Goal: Task Accomplishment & Management: Manage account settings

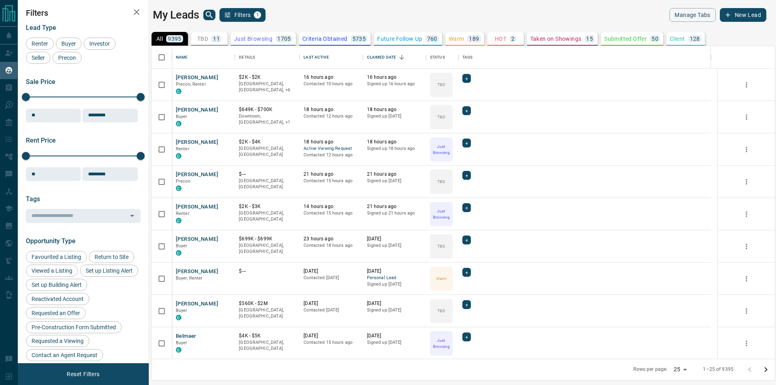
scroll to position [306, 616]
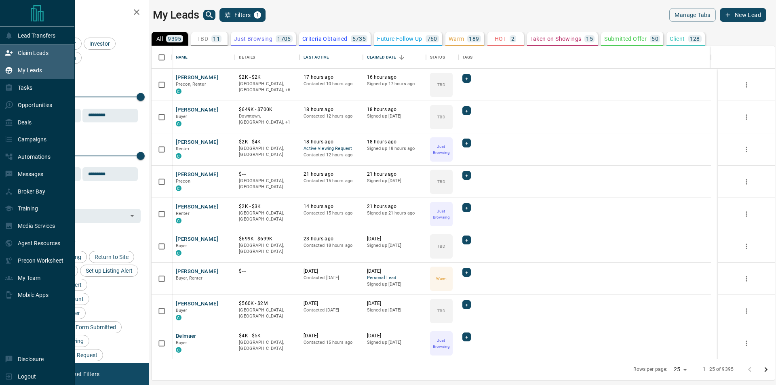
click at [10, 53] on icon at bounding box center [9, 53] width 8 height 8
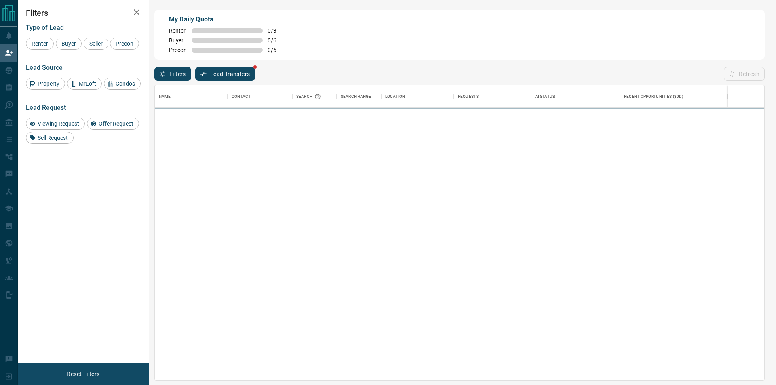
scroll to position [289, 603]
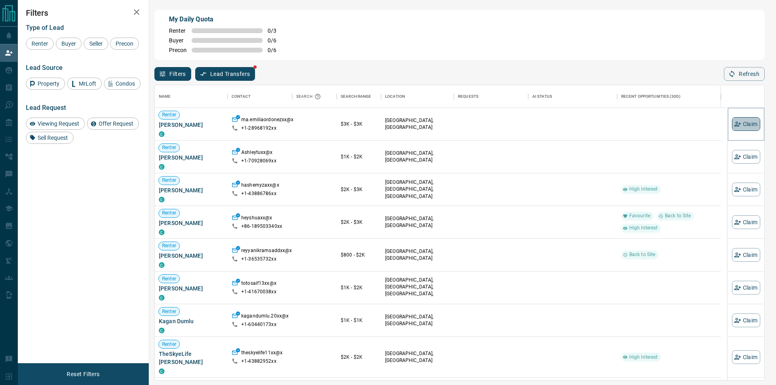
click at [734, 122] on icon "button" at bounding box center [737, 123] width 7 height 7
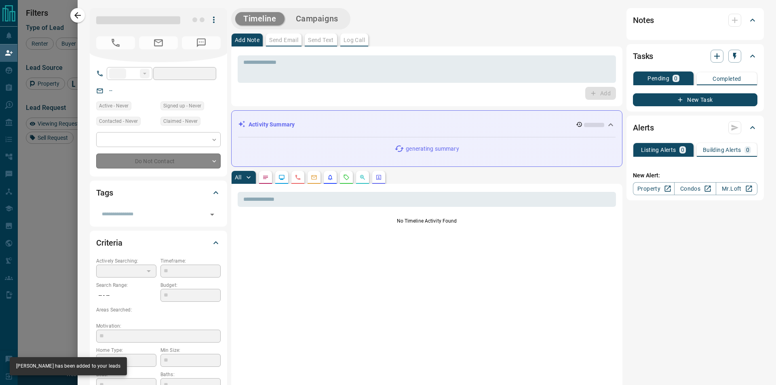
type input "**"
type input "**********"
type input "**"
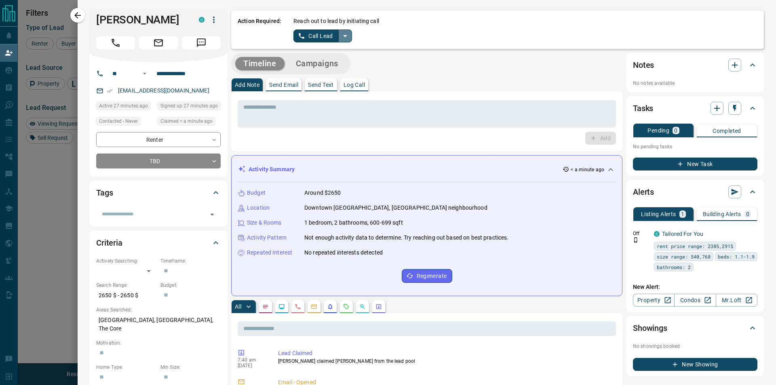
click at [346, 39] on icon "split button" at bounding box center [345, 36] width 10 height 10
click at [327, 60] on li "Log Manual Call" at bounding box center [321, 64] width 49 height 12
click at [316, 38] on button "Log Manual Call" at bounding box center [319, 36] width 53 height 13
click at [295, 36] on button "Yes" at bounding box center [301, 36] width 16 height 13
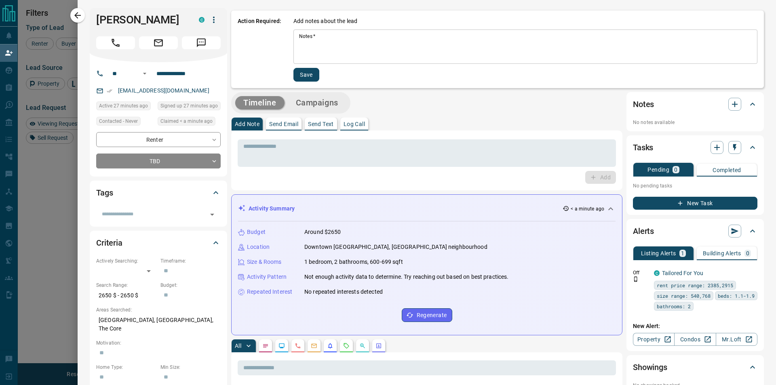
click at [323, 45] on textarea "Notes   *" at bounding box center [525, 46] width 453 height 27
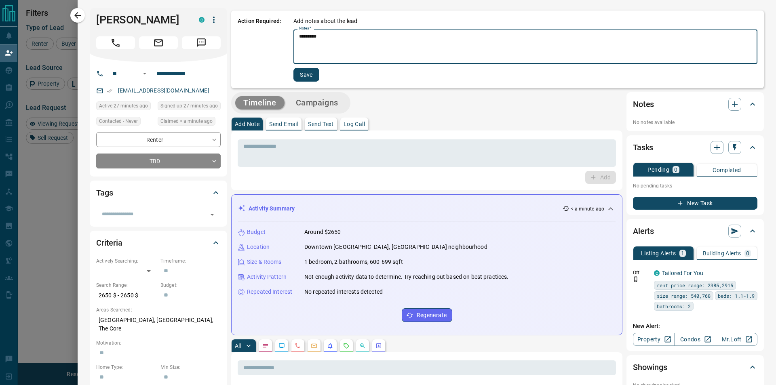
type textarea "*********"
click at [299, 74] on button "Save" at bounding box center [306, 75] width 26 height 14
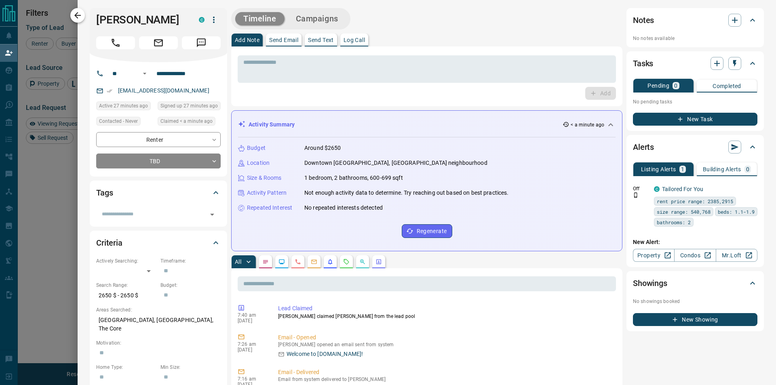
click at [83, 15] on button "button" at bounding box center [77, 15] width 15 height 15
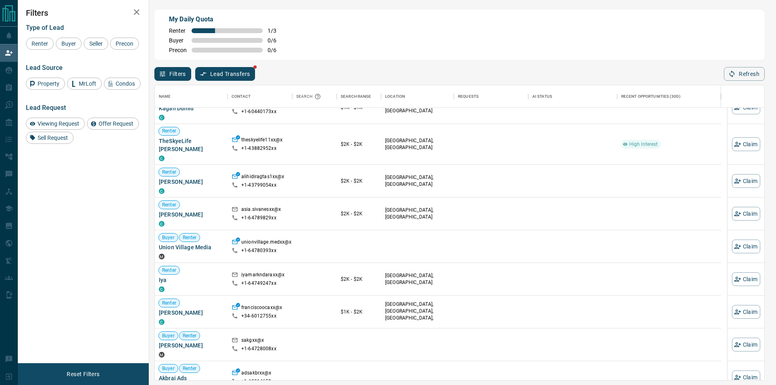
scroll to position [162, 0]
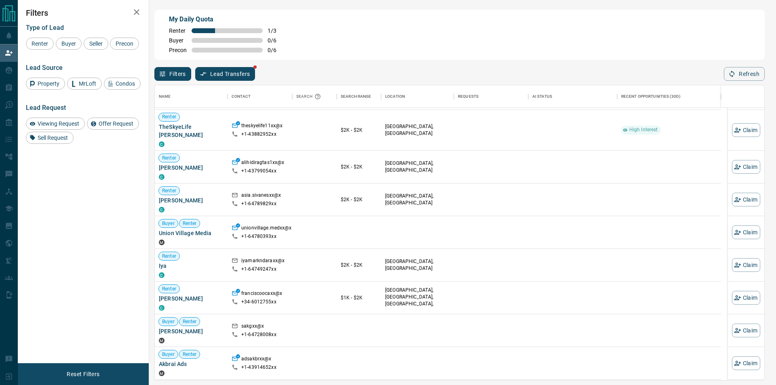
click at [747, 67] on div "Filters Lead Transfers Refresh" at bounding box center [459, 70] width 610 height 21
click at [747, 75] on button "Refresh" at bounding box center [744, 74] width 41 height 14
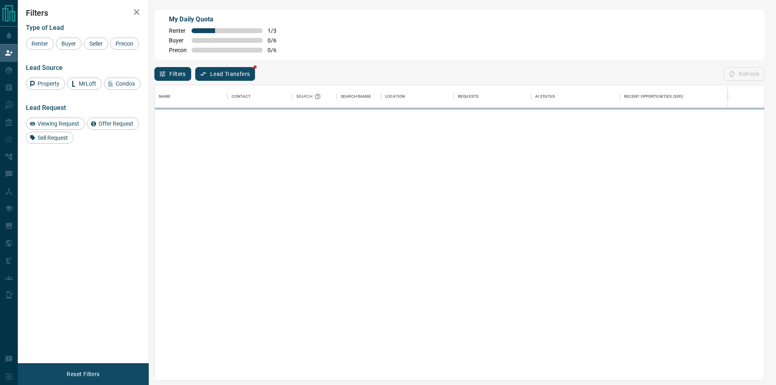
scroll to position [289, 603]
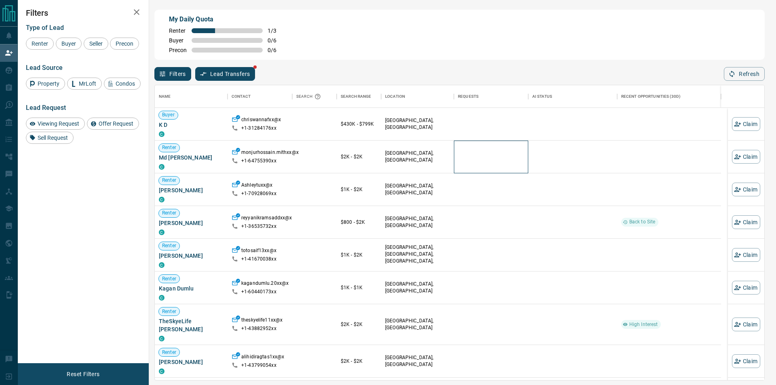
click at [472, 147] on div at bounding box center [491, 157] width 66 height 32
drag, startPoint x: 749, startPoint y: 56, endPoint x: 746, endPoint y: 69, distance: 13.4
click at [747, 67] on div "My Daily Quota Renter 1 / 3 Buyer 0 / 6 Precon 0 / 6 Filters Lead Transfers Ref…" at bounding box center [460, 162] width 614 height 308
click at [745, 70] on button "Refresh" at bounding box center [744, 74] width 41 height 14
click at [372, 140] on div "$430K - $799K" at bounding box center [359, 124] width 36 height 32
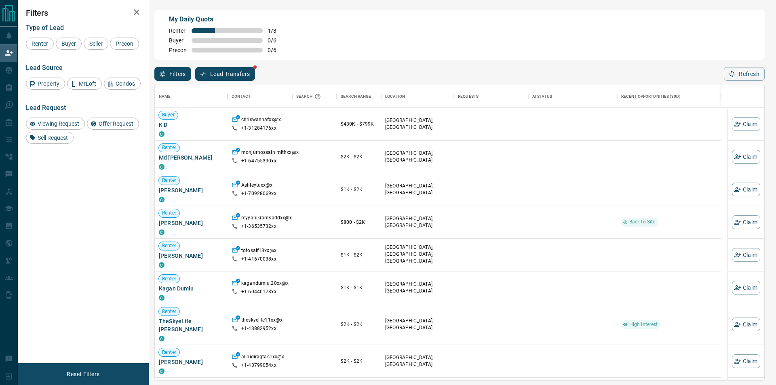
click at [740, 83] on div "Name Contact Search Search Range Location Requests AI Status Recent Opportuniti…" at bounding box center [459, 231] width 610 height 300
click at [740, 76] on button "Refresh" at bounding box center [744, 74] width 41 height 14
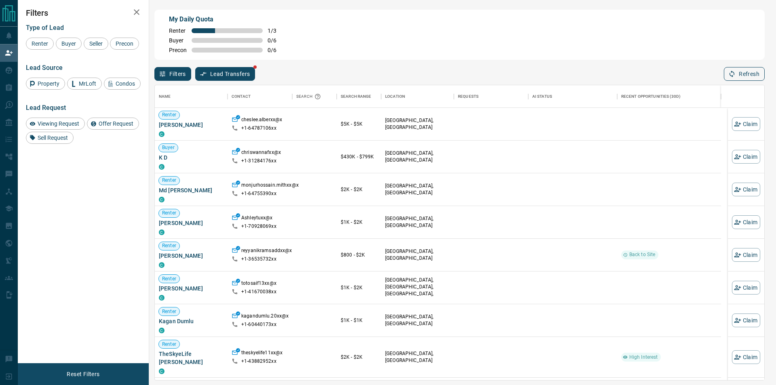
click at [759, 71] on button "Refresh" at bounding box center [744, 74] width 41 height 14
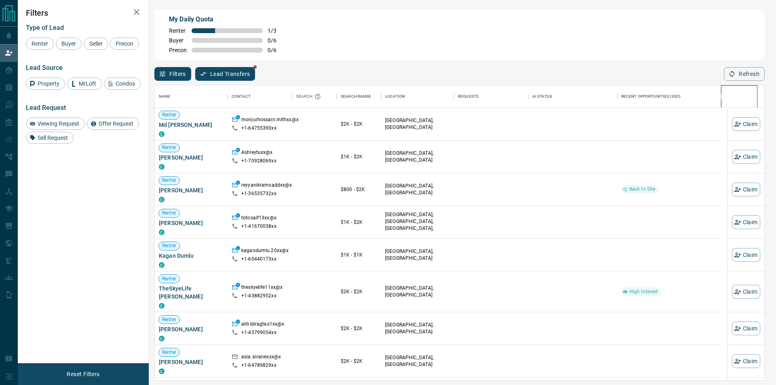
click at [730, 89] on div at bounding box center [739, 96] width 28 height 23
click at [732, 86] on div "Name Contact Search Search Range Location Requests AI Status Recent Opportuniti…" at bounding box center [459, 233] width 610 height 296
click at [734, 82] on div "Name Contact Search Search Range Location Requests AI Status Recent Opportuniti…" at bounding box center [459, 231] width 610 height 300
click at [733, 81] on button "Refresh" at bounding box center [744, 74] width 41 height 14
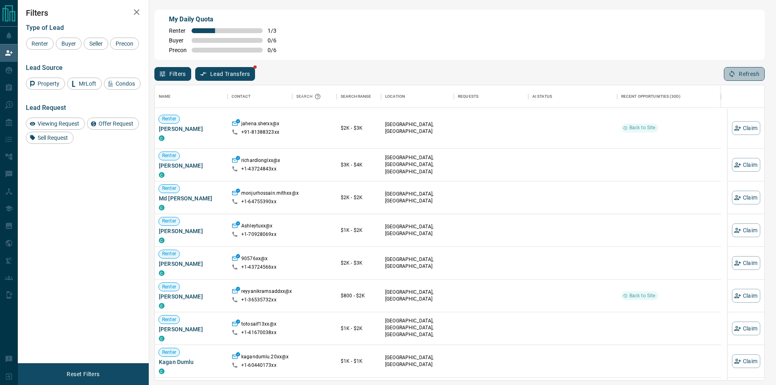
click at [743, 78] on button "Refresh" at bounding box center [744, 74] width 41 height 14
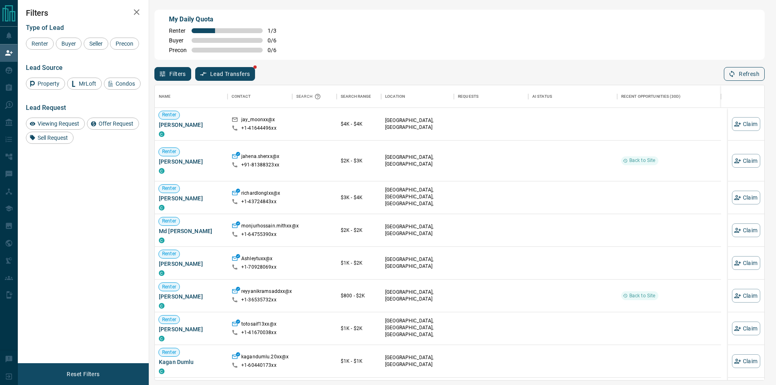
click at [731, 74] on icon "button" at bounding box center [731, 73] width 7 height 7
click at [411, 63] on div "Filters Lead Transfers Refresh" at bounding box center [459, 70] width 610 height 21
click at [737, 75] on button "Refresh" at bounding box center [744, 74] width 41 height 14
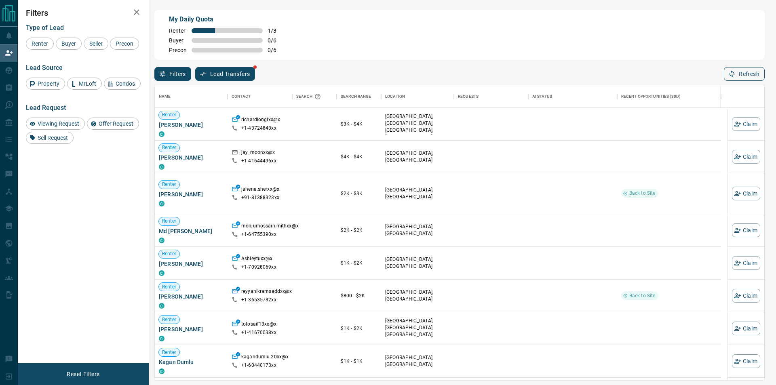
click at [740, 78] on button "Refresh" at bounding box center [744, 74] width 41 height 14
click at [734, 126] on icon "button" at bounding box center [737, 123] width 7 height 7
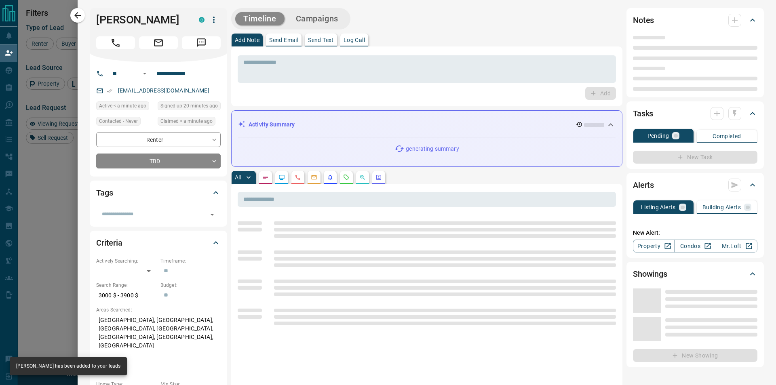
type input "**"
type input "**********"
type input "**"
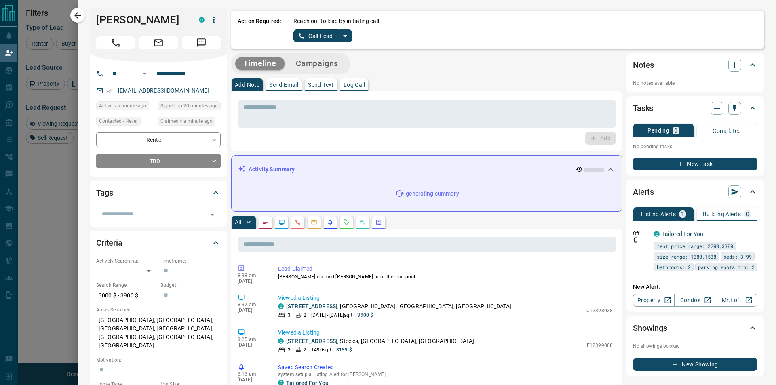
click at [345, 34] on icon "split button" at bounding box center [345, 36] width 10 height 10
click at [330, 65] on li "Log Manual Call" at bounding box center [321, 64] width 49 height 12
click at [305, 40] on button "Log Manual Call" at bounding box center [319, 36] width 53 height 13
click at [295, 41] on button "Yes" at bounding box center [301, 36] width 16 height 13
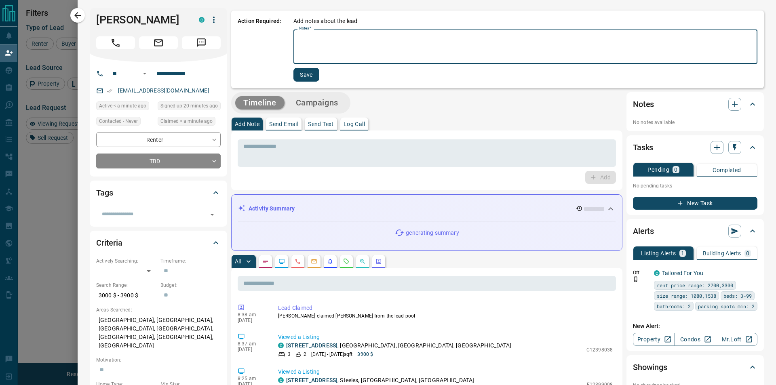
click at [316, 42] on textarea "Notes   *" at bounding box center [525, 46] width 453 height 27
type textarea "*"
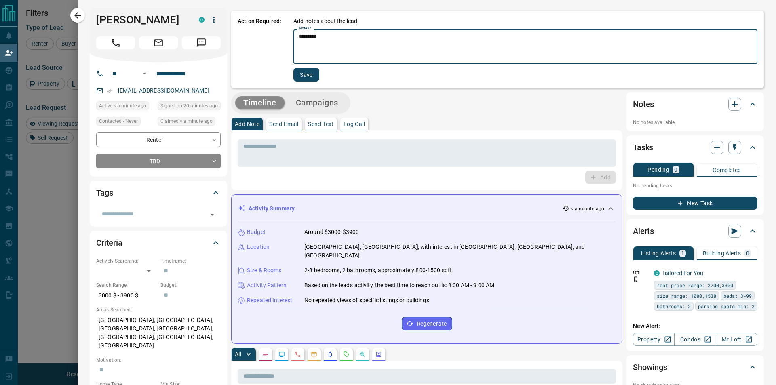
type textarea "*********"
click at [323, 75] on div "Add notes about the lead Notes   * ********* * Notes   * Save" at bounding box center [525, 49] width 464 height 65
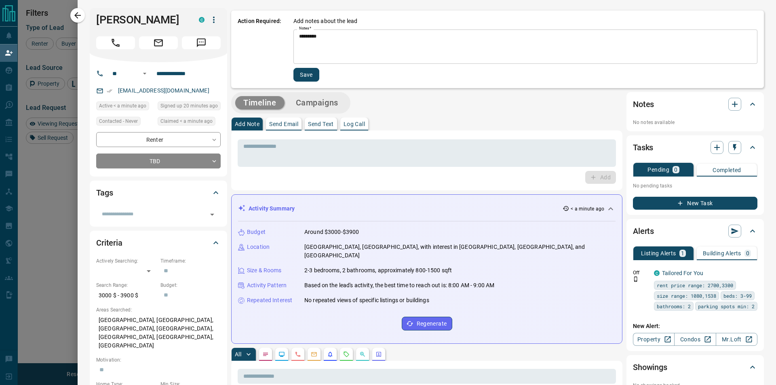
click at [310, 81] on div "Action Required: Add notes about the lead Notes   * ********* * Notes   * Save" at bounding box center [497, 50] width 533 height 78
click at [312, 75] on button "Save" at bounding box center [306, 75] width 26 height 14
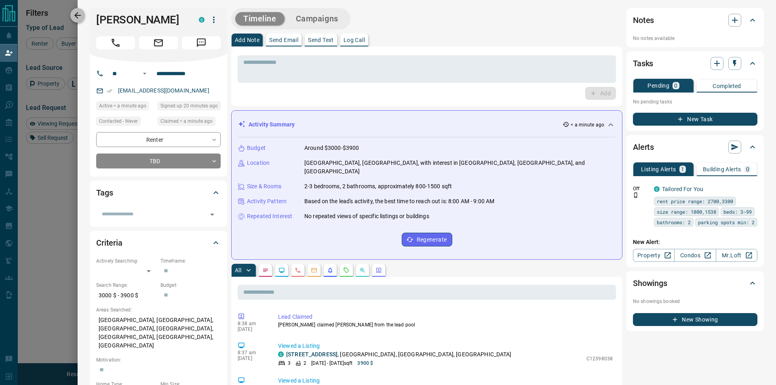
click at [82, 16] on button "button" at bounding box center [77, 15] width 15 height 15
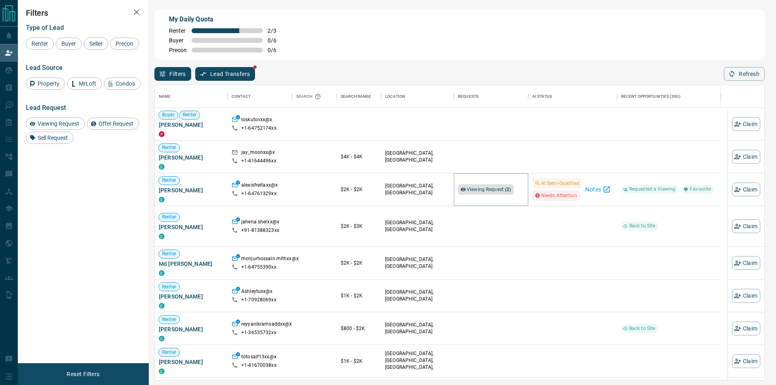
click at [485, 188] on span "Viewing Request ( 2 )" at bounding box center [489, 190] width 44 height 6
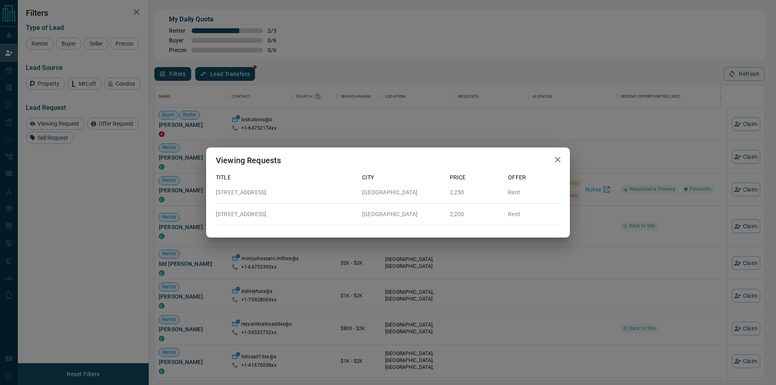
click at [494, 141] on div "Viewing Requests Title City Price Offer [GEOGRAPHIC_DATA][STREET_ADDRESS] Rent …" at bounding box center [388, 192] width 776 height 385
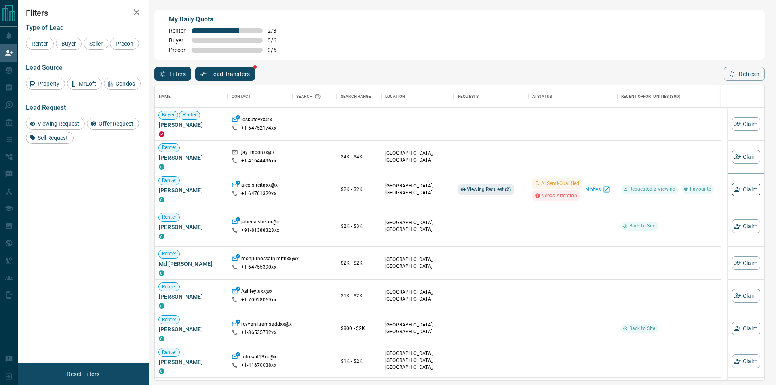
click at [734, 190] on icon "button" at bounding box center [737, 189] width 7 height 5
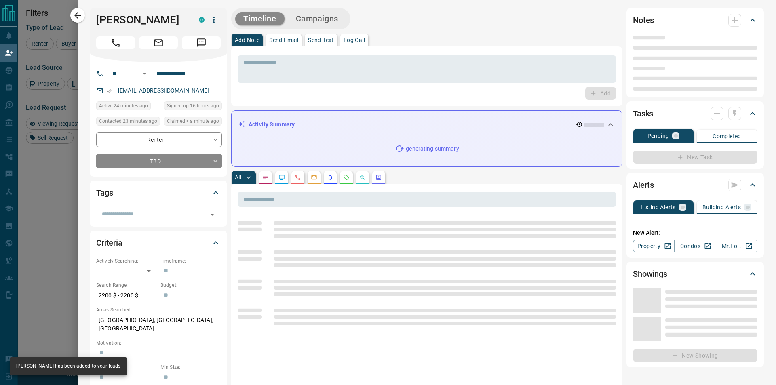
type input "**"
type input "**********"
type input "**"
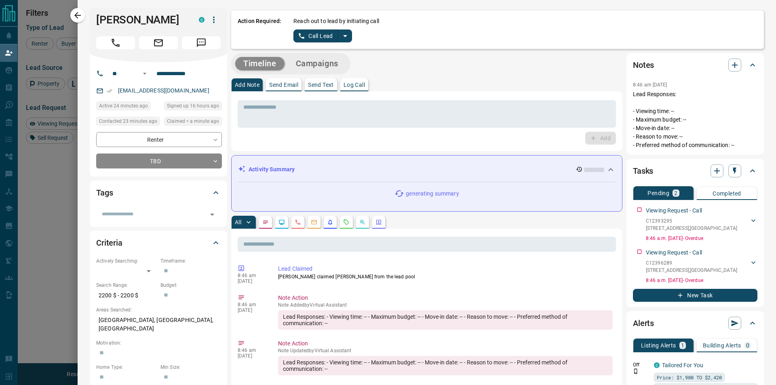
click at [347, 40] on icon "split button" at bounding box center [345, 36] width 10 height 10
click at [329, 61] on li "Log Manual Call" at bounding box center [321, 64] width 49 height 12
click at [305, 39] on button "Log Manual Call" at bounding box center [319, 36] width 53 height 13
click at [301, 38] on button "Yes" at bounding box center [301, 36] width 16 height 13
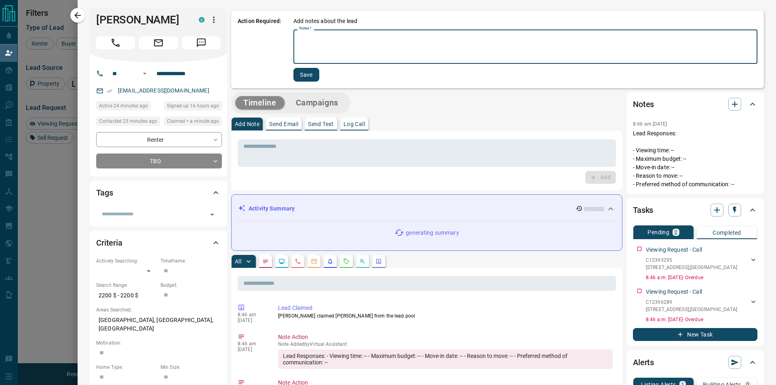
click at [303, 40] on textarea "Notes   *" at bounding box center [525, 46] width 453 height 27
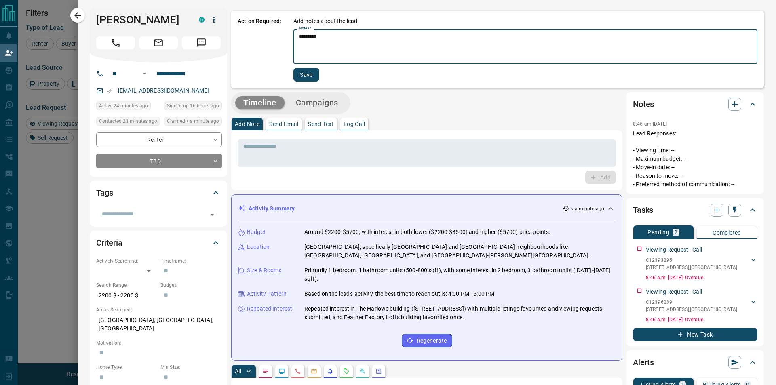
type textarea "*********"
click at [317, 77] on button "Save" at bounding box center [306, 75] width 26 height 14
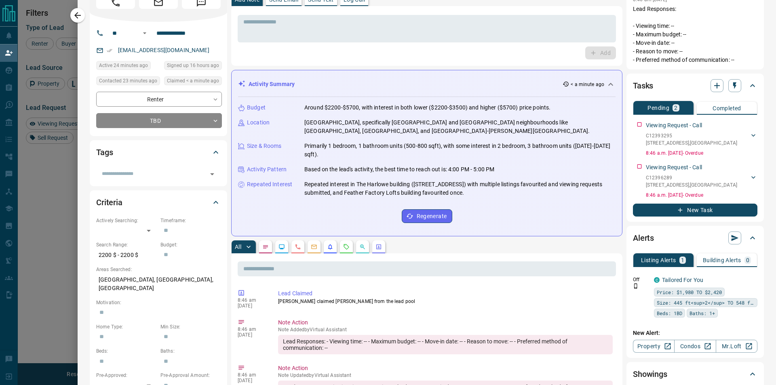
scroll to position [0, 0]
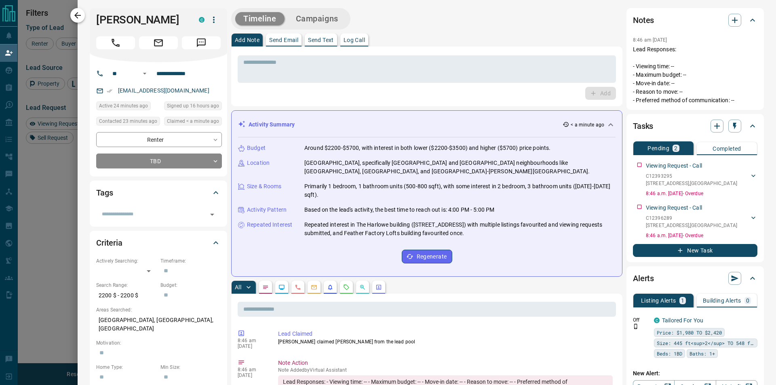
click at [75, 14] on icon "button" at bounding box center [78, 16] width 10 height 10
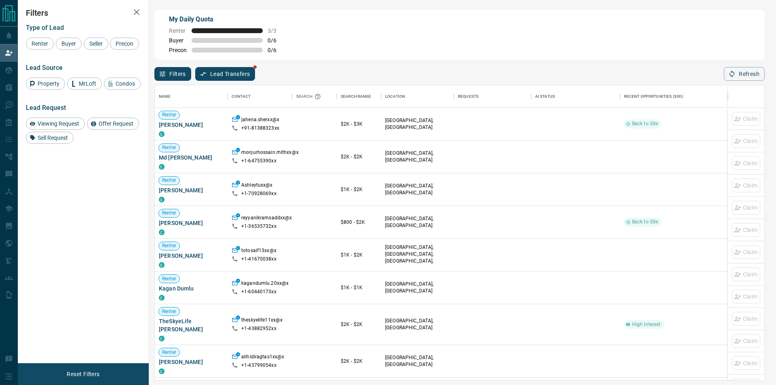
scroll to position [289, 603]
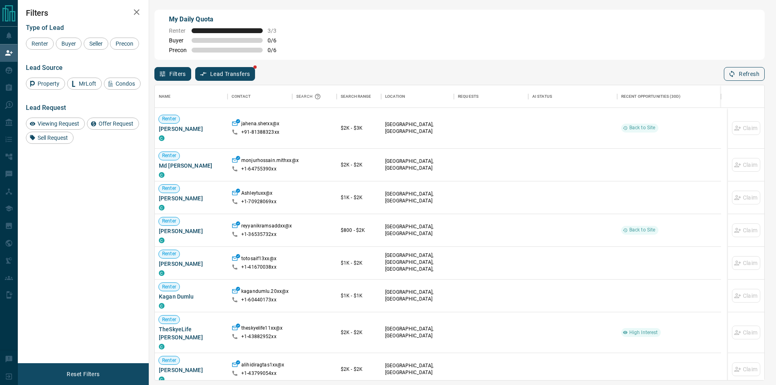
click at [751, 78] on button "Refresh" at bounding box center [744, 74] width 41 height 14
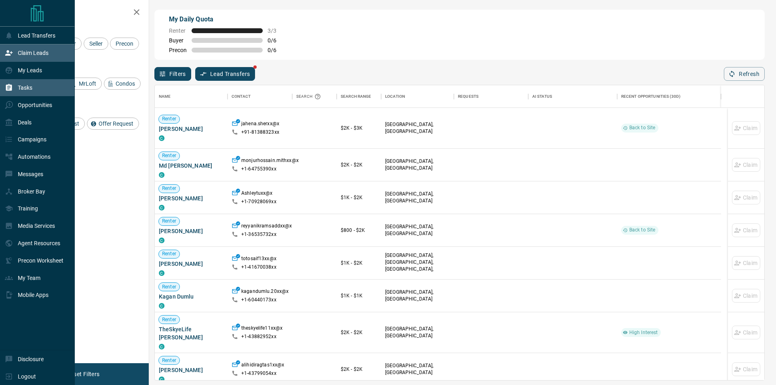
click at [38, 86] on div "Tasks" at bounding box center [37, 87] width 75 height 17
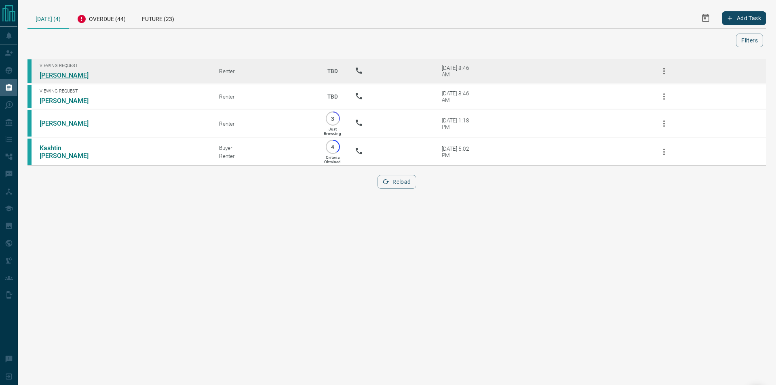
click at [65, 73] on link "[PERSON_NAME]" at bounding box center [70, 76] width 61 height 8
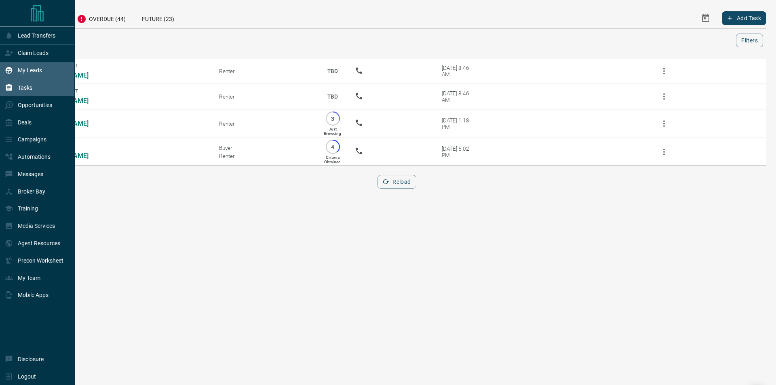
click at [10, 69] on icon at bounding box center [9, 70] width 7 height 7
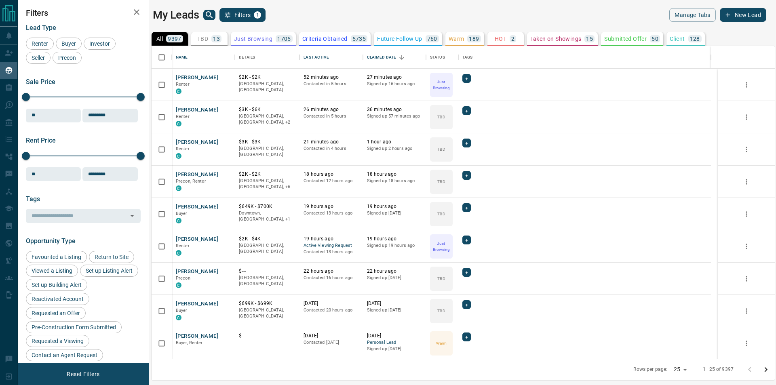
scroll to position [306, 616]
click at [194, 155] on div "C" at bounding box center [203, 155] width 55 height 6
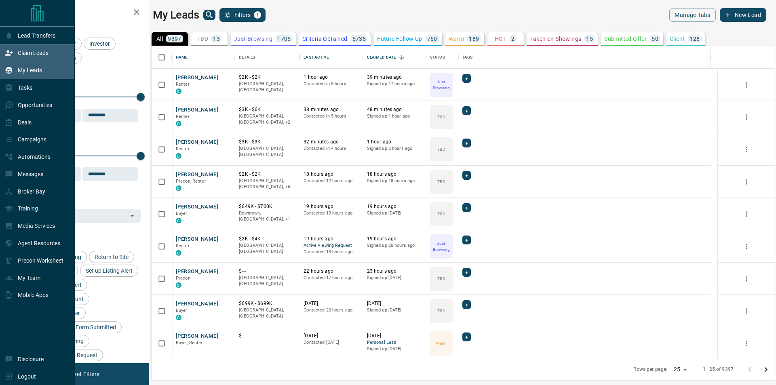
click at [4, 53] on div "Claim Leads" at bounding box center [37, 52] width 75 height 17
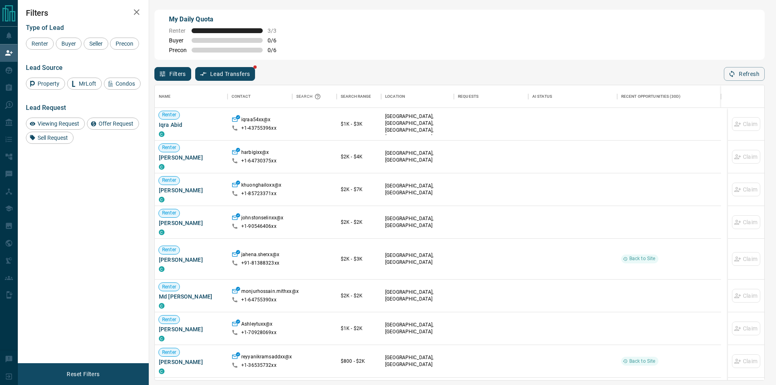
scroll to position [289, 603]
click at [738, 83] on div "Name Contact Search Search Range Location Requests AI Status Recent Opportuniti…" at bounding box center [459, 231] width 610 height 300
click at [737, 79] on button "Refresh" at bounding box center [744, 74] width 41 height 14
click at [737, 70] on button "Refresh" at bounding box center [744, 74] width 41 height 14
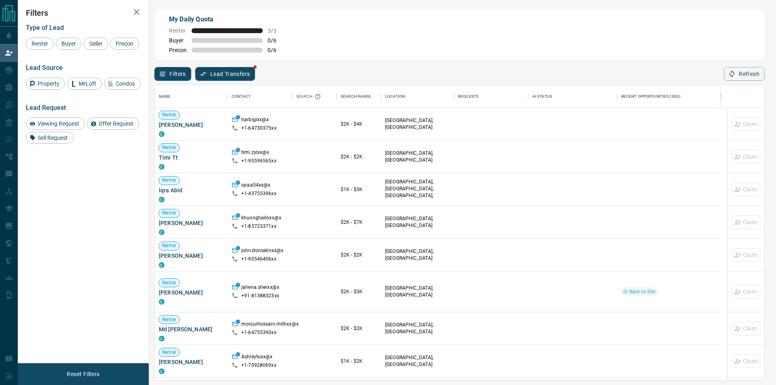
click at [756, 78] on button "Refresh" at bounding box center [744, 74] width 41 height 14
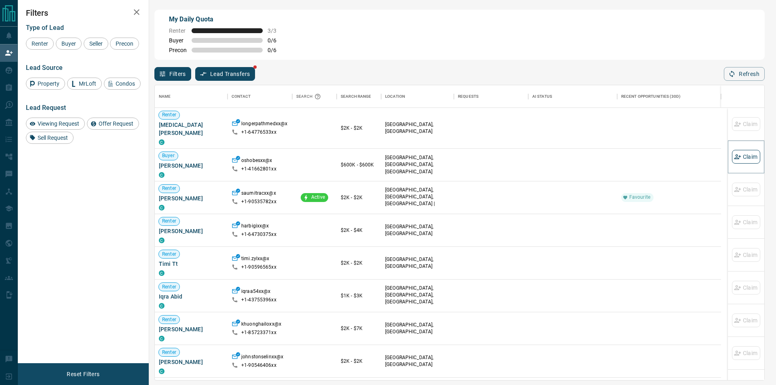
click at [740, 163] on button "Claim" at bounding box center [746, 157] width 28 height 14
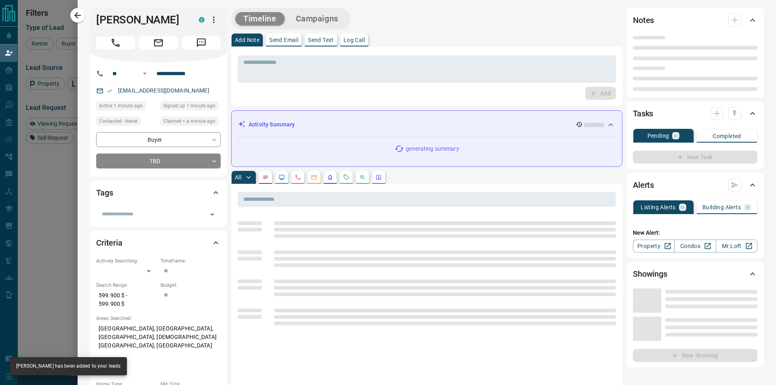
type input "**"
type input "**********"
type input "**"
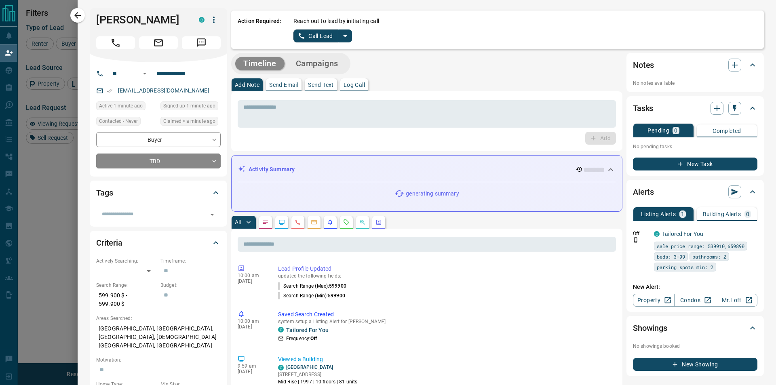
click at [344, 32] on icon "split button" at bounding box center [345, 36] width 10 height 10
click at [311, 66] on li "Log Manual Call" at bounding box center [321, 64] width 49 height 12
click at [313, 37] on button "Log Manual Call" at bounding box center [319, 36] width 53 height 13
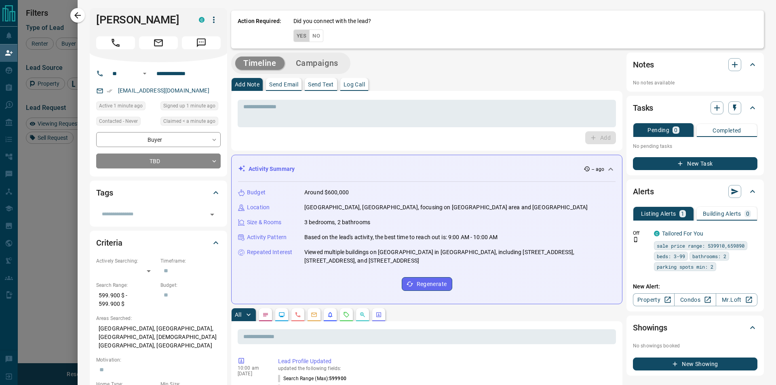
click at [294, 32] on button "Yes" at bounding box center [301, 36] width 16 height 13
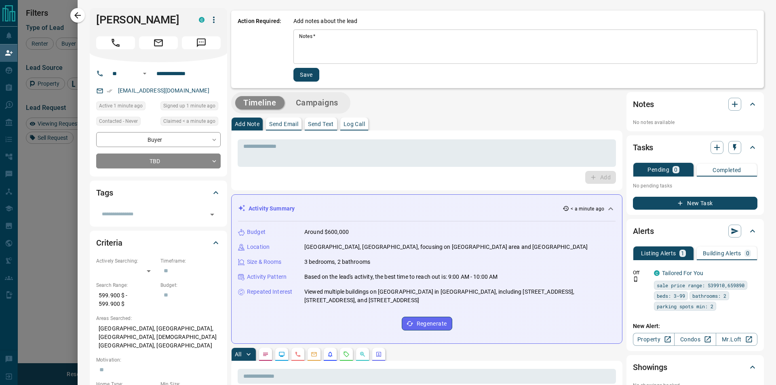
click at [317, 43] on textarea "Notes   *" at bounding box center [525, 46] width 453 height 27
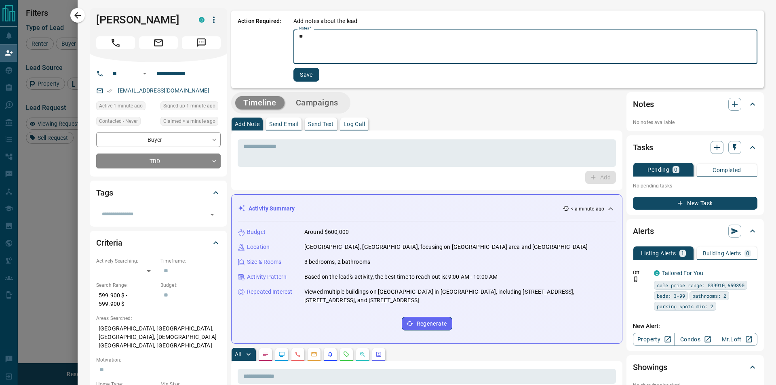
type textarea "*"
type textarea "*********"
click at [305, 72] on button "Save" at bounding box center [306, 75] width 26 height 14
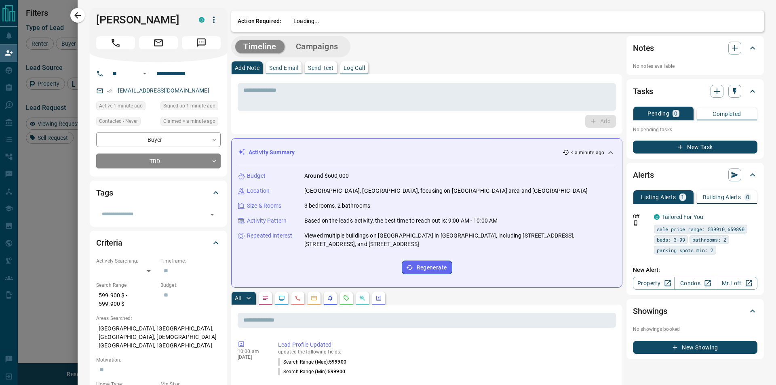
click at [305, 72] on div "Add Note Send Email Send Text Log Call" at bounding box center [426, 67] width 391 height 13
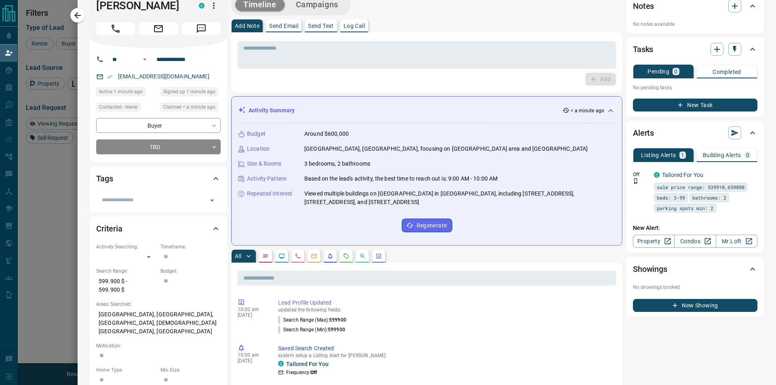
scroll to position [0, 0]
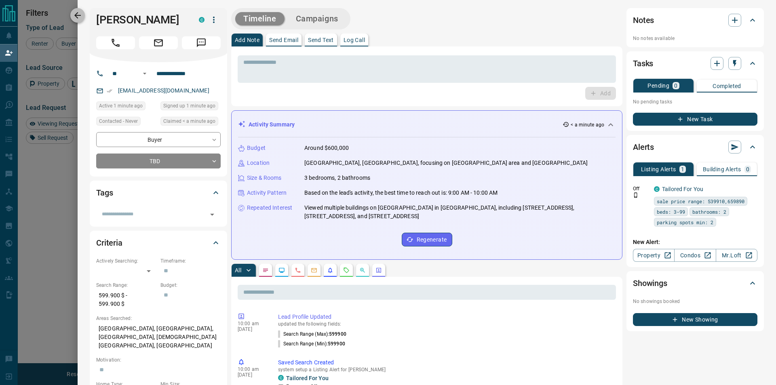
click at [79, 14] on icon "button" at bounding box center [78, 16] width 10 height 10
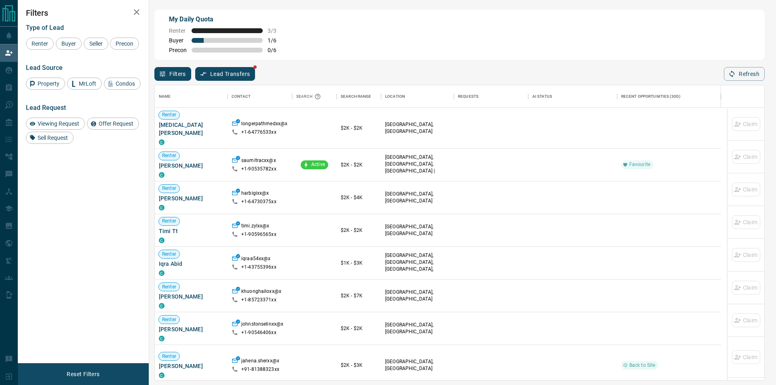
scroll to position [289, 603]
click at [742, 83] on div "Name Contact Search Search Range Location Requests AI Status Recent Opportuniti…" at bounding box center [459, 231] width 610 height 300
click at [744, 75] on button "Refresh" at bounding box center [744, 74] width 41 height 14
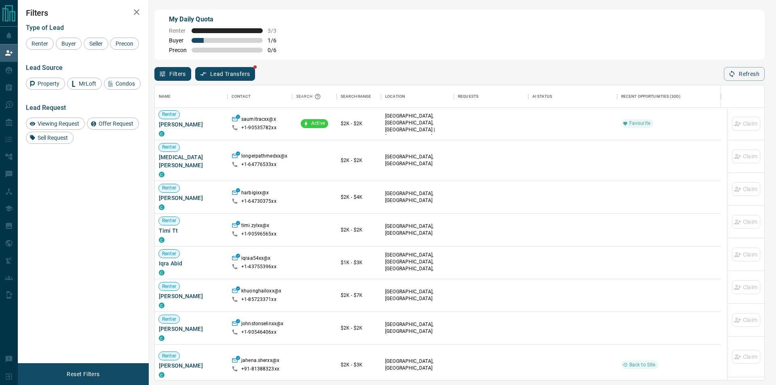
scroll to position [0, 0]
click at [723, 74] on div "Filters Lead Transfers Refresh" at bounding box center [459, 70] width 610 height 21
click at [731, 76] on icon "button" at bounding box center [731, 73] width 7 height 7
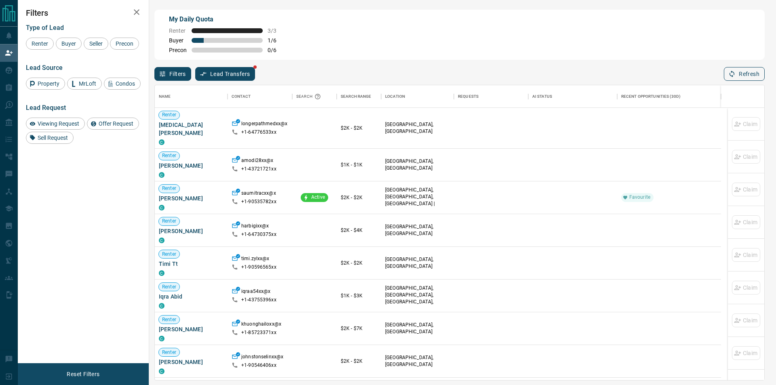
scroll to position [289, 603]
click at [733, 72] on icon "button" at bounding box center [731, 73] width 7 height 7
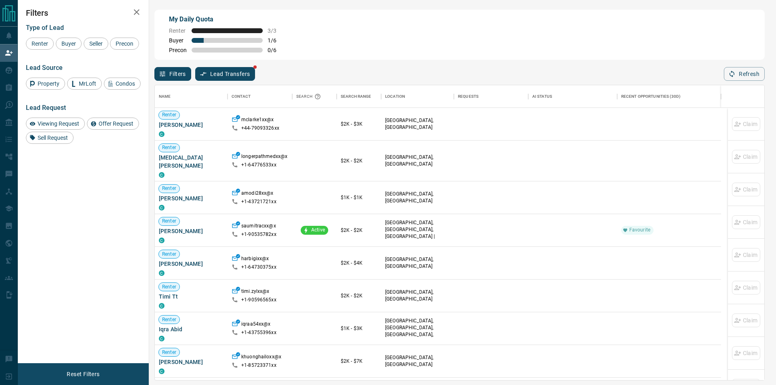
drag, startPoint x: 775, startPoint y: 66, endPoint x: 767, endPoint y: 70, distance: 8.9
click at [772, 67] on div "My Daily Quota Renter 3 / 3 Buyer 1 / 6 Precon 0 / 6 Filters Lead Transfers Ref…" at bounding box center [397, 162] width 758 height 324
click at [767, 70] on div "My Daily Quota Renter 3 / 3 Buyer 1 / 6 Precon 0 / 6 Filters Lead Transfers Ref…" at bounding box center [397, 162] width 758 height 324
click at [762, 70] on button "Refresh" at bounding box center [744, 74] width 41 height 14
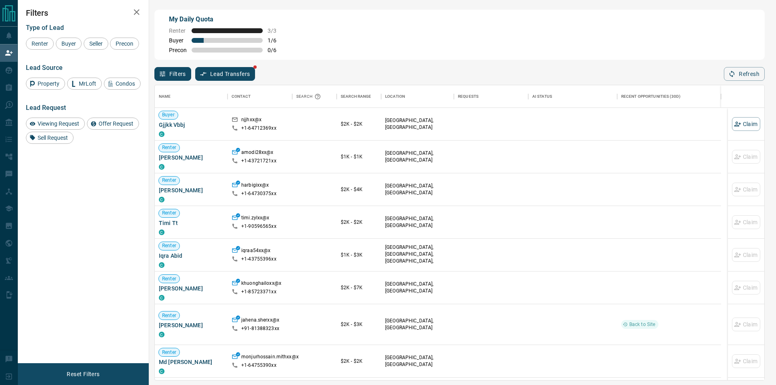
click at [745, 82] on div "Name Contact Search Search Range Location Requests AI Status Recent Opportuniti…" at bounding box center [459, 231] width 610 height 300
click at [743, 73] on button "Refresh" at bounding box center [744, 74] width 41 height 14
click at [734, 74] on icon "button" at bounding box center [732, 74] width 5 height 7
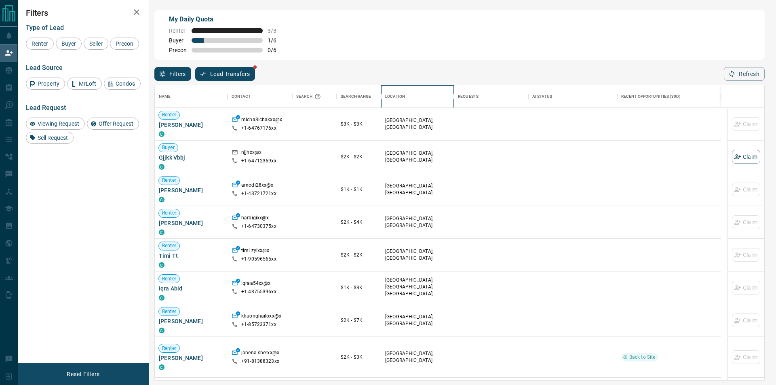
click at [452, 99] on icon "Location" at bounding box center [454, 97] width 10 height 10
click at [737, 79] on button "Refresh" at bounding box center [744, 74] width 41 height 14
drag, startPoint x: 772, startPoint y: 70, endPoint x: 757, endPoint y: 70, distance: 14.2
click at [765, 69] on div "My Daily Quota Renter 3 / 3 Buyer 1 / 6 Precon 0 / 6 Filters Lead Transfers Ref…" at bounding box center [397, 162] width 758 height 324
click at [757, 70] on button "Refresh" at bounding box center [744, 74] width 41 height 14
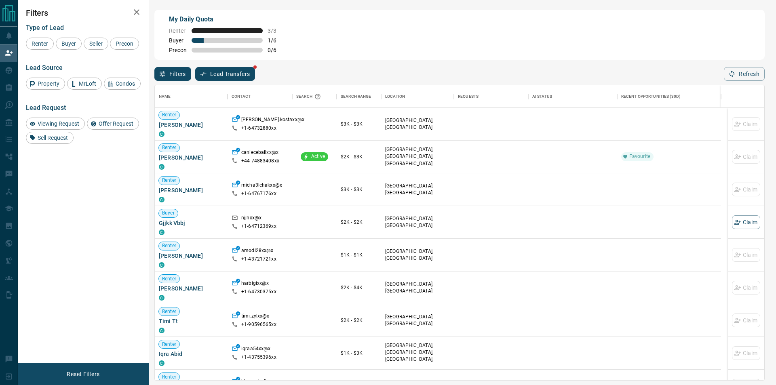
click at [742, 82] on div "Name Contact Search Search Range Location Requests AI Status Recent Opportuniti…" at bounding box center [459, 231] width 610 height 300
click at [743, 80] on button "Refresh" at bounding box center [744, 74] width 41 height 14
click at [553, 60] on div "My Daily Quota Renter 3 / 3 Buyer 1 / 6 Precon 0 / 6" at bounding box center [459, 35] width 610 height 50
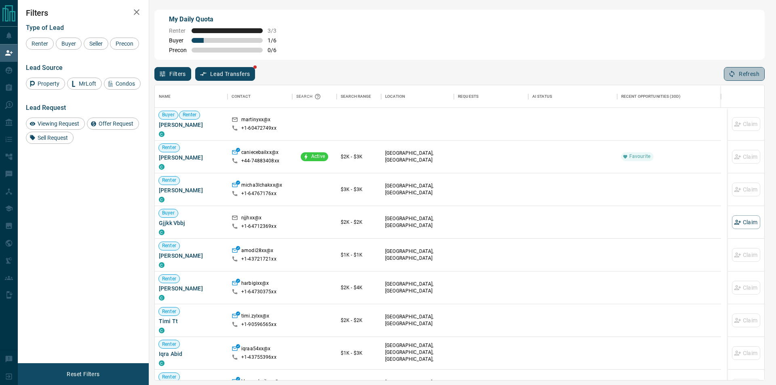
click at [764, 79] on button "Refresh" at bounding box center [744, 74] width 41 height 14
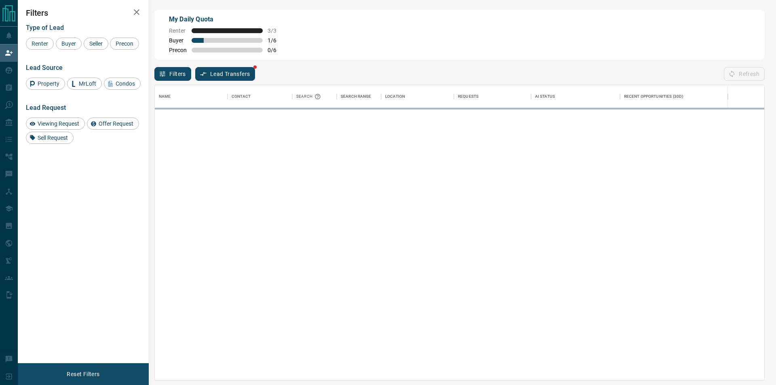
click at [618, 56] on div "My Daily Quota Renter 3 / 3 Buyer 1 / 6 Precon 0 / 6" at bounding box center [459, 35] width 610 height 50
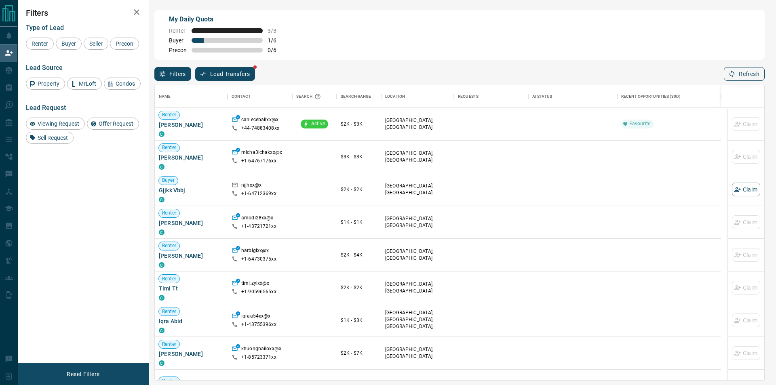
drag, startPoint x: 766, startPoint y: 87, endPoint x: 759, endPoint y: 78, distance: 10.9
click at [766, 86] on div "My Daily Quota Renter 3 / 3 Buyer 1 / 6 Precon 0 / 6 Filters Lead Transfers Ref…" at bounding box center [460, 162] width 614 height 308
click at [757, 78] on button "Refresh" at bounding box center [744, 74] width 41 height 14
click at [743, 80] on button "Refresh" at bounding box center [744, 74] width 41 height 14
click at [740, 77] on button "Refresh" at bounding box center [744, 74] width 41 height 14
